Goal: Task Accomplishment & Management: Use online tool/utility

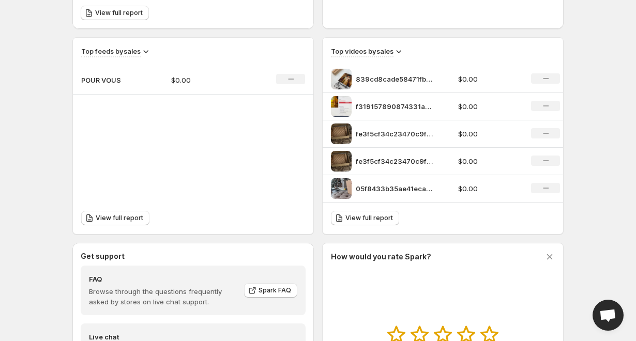
scroll to position [327, 0]
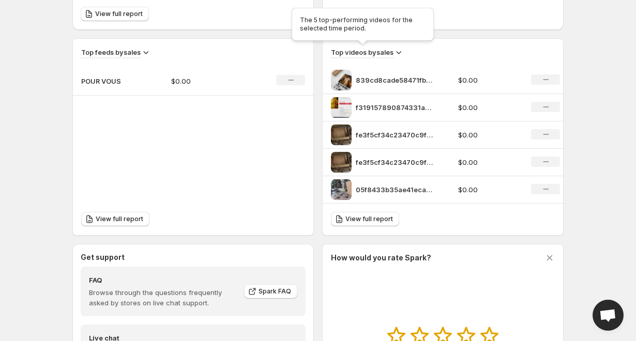
click at [375, 56] on h3 "Top videos by sales" at bounding box center [362, 52] width 63 height 10
click at [387, 56] on h3 "Top videos by sales" at bounding box center [362, 52] width 63 height 10
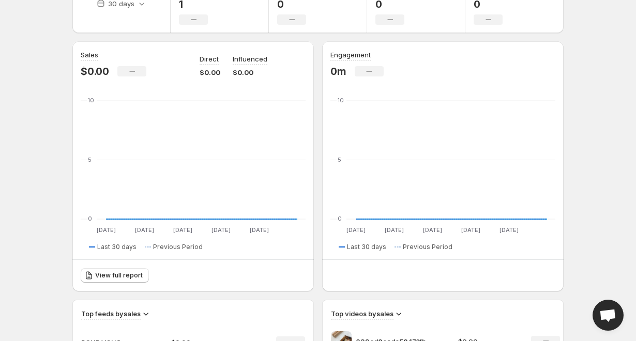
scroll to position [22, 0]
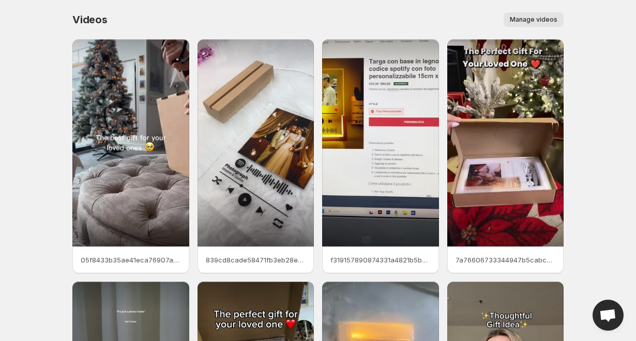
click at [533, 22] on span "Manage videos" at bounding box center [534, 20] width 48 height 8
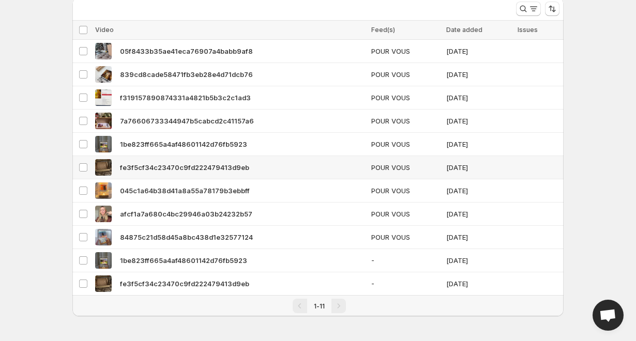
scroll to position [42, 0]
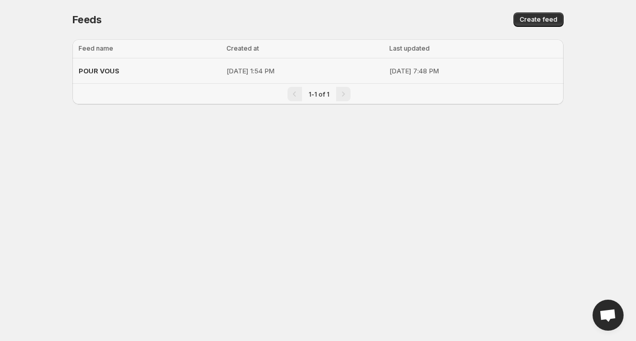
click at [144, 67] on div "POUR VOUS" at bounding box center [150, 71] width 142 height 19
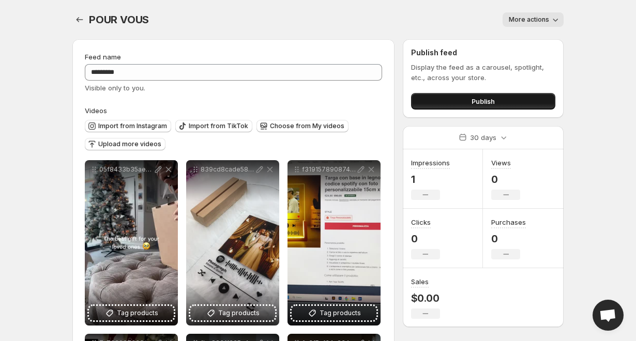
click at [451, 99] on button "Publish" at bounding box center [483, 101] width 144 height 17
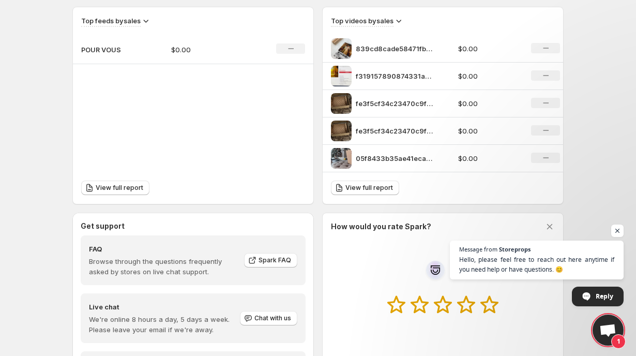
scroll to position [359, 0]
click at [373, 189] on span "View full report" at bounding box center [370, 187] width 48 height 8
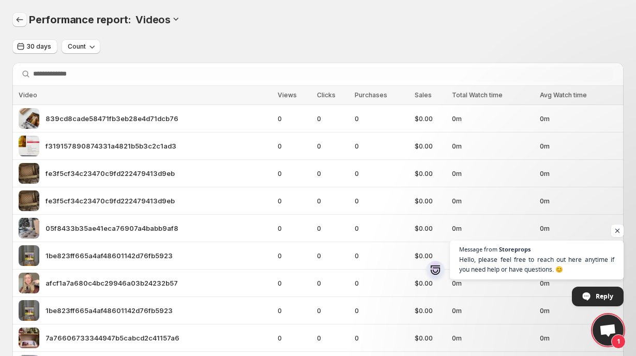
click at [19, 17] on icon "Performance report" at bounding box center [19, 19] width 10 height 10
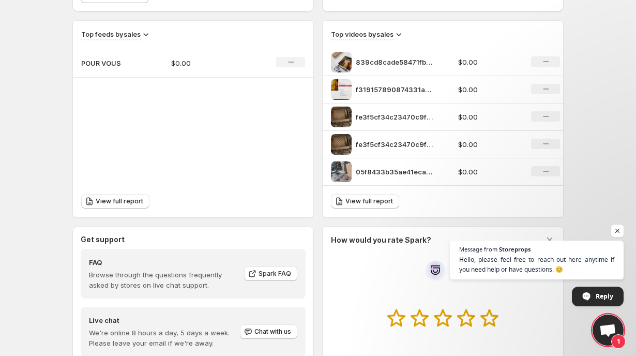
scroll to position [341, 0]
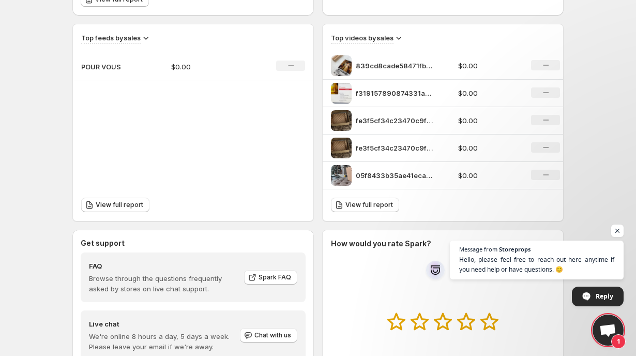
click at [374, 63] on p "839cd8cade58471fb3eb28e4d71dcb76" at bounding box center [395, 66] width 78 height 10
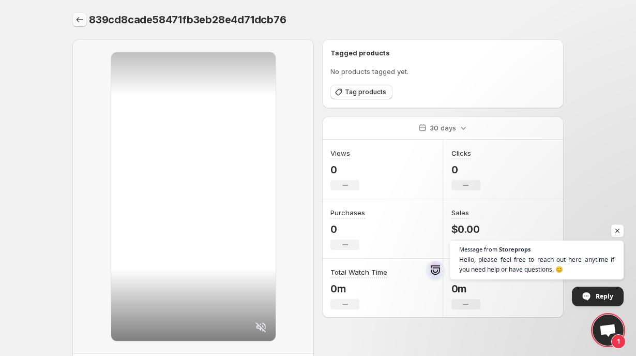
click at [78, 18] on icon "Settings" at bounding box center [80, 19] width 10 height 10
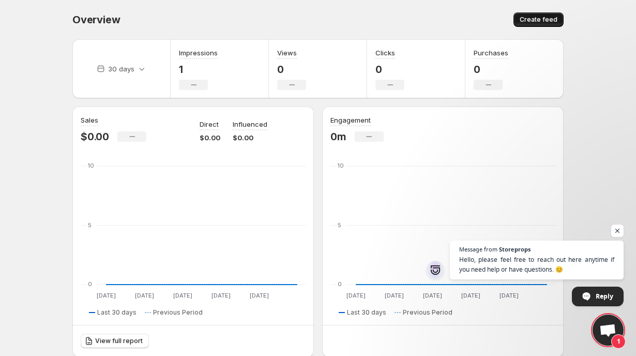
click at [550, 14] on button "Create feed" at bounding box center [539, 19] width 50 height 14
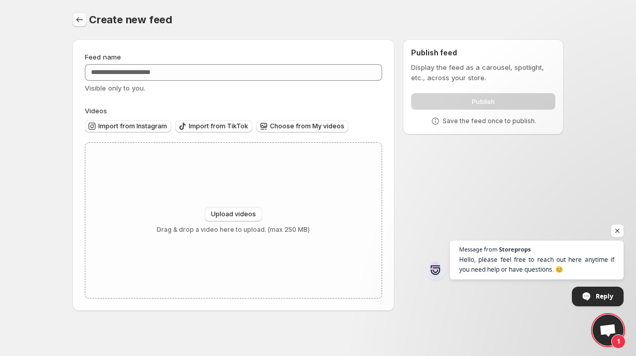
click at [76, 24] on icon "Settings" at bounding box center [80, 19] width 10 height 10
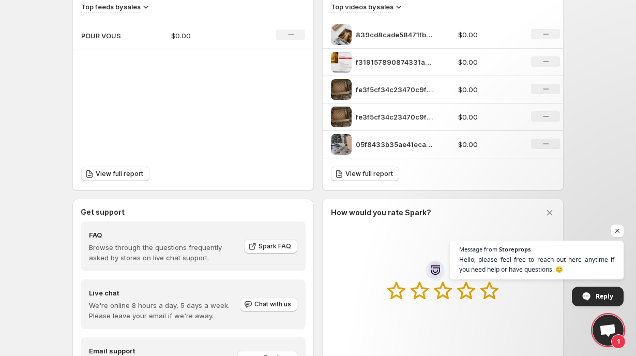
scroll to position [399, 0]
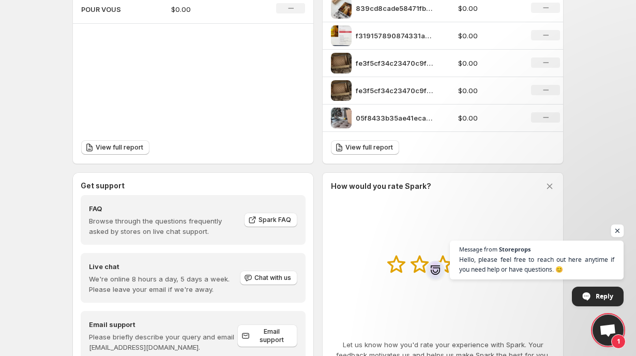
click at [615, 228] on span "Open chat" at bounding box center [618, 231] width 13 height 13
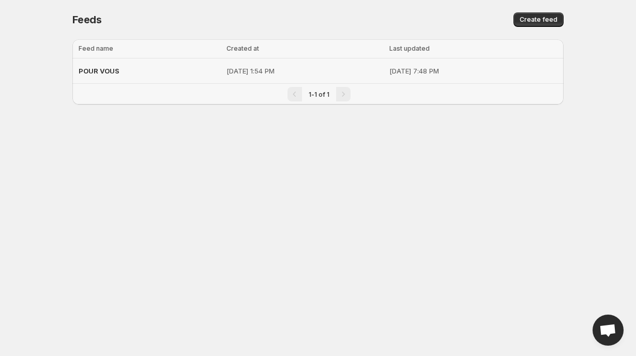
click at [178, 70] on div "POUR VOUS" at bounding box center [150, 71] width 142 height 19
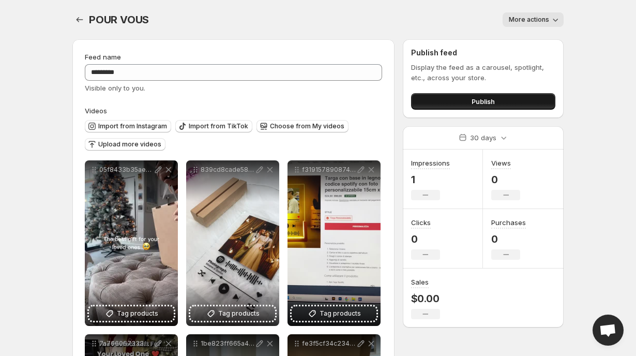
click at [478, 101] on span "Publish" at bounding box center [483, 101] width 23 height 10
